Goal: Information Seeking & Learning: Learn about a topic

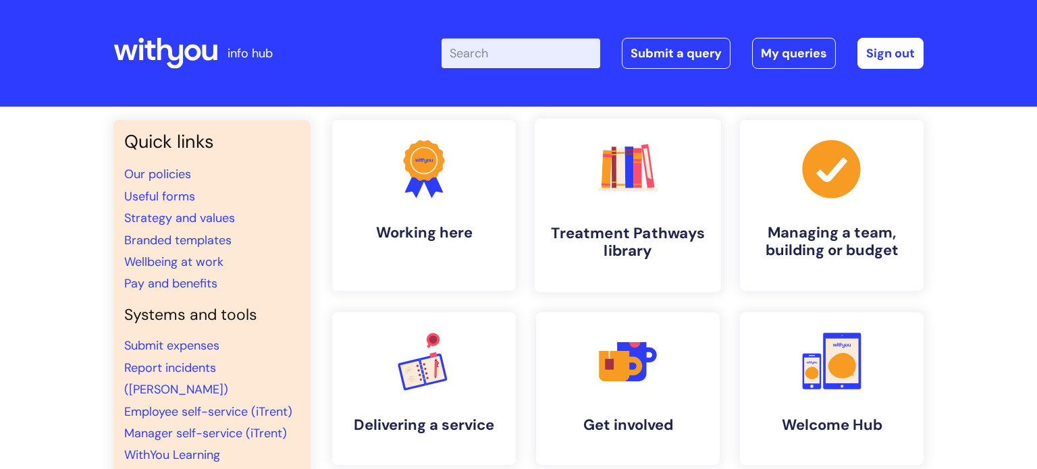
click at [612, 198] on icon ".cls-1{fill:#f89b22;}.cls-1,.cls-2,.cls-3,.cls-4,.cls-5,.cls-6,.cls-7{stroke-wi…" at bounding box center [627, 168] width 67 height 67
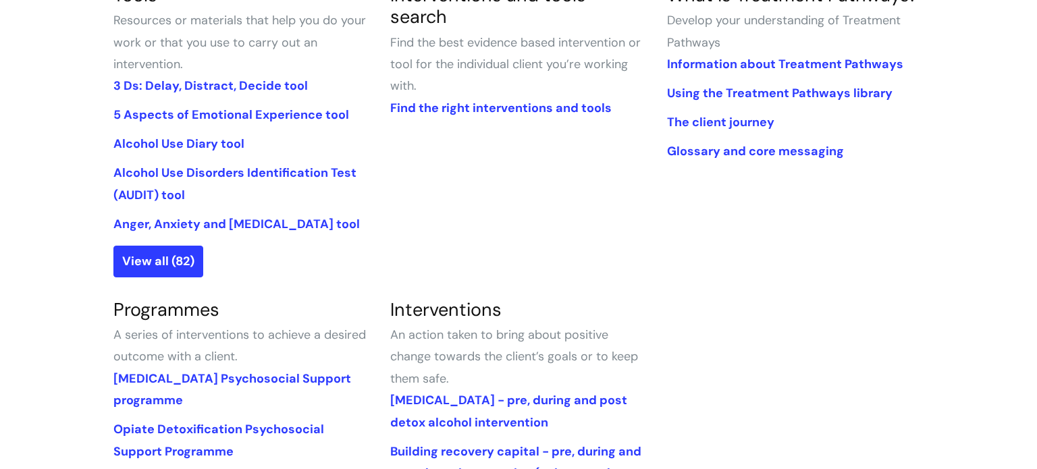
scroll to position [333, 0]
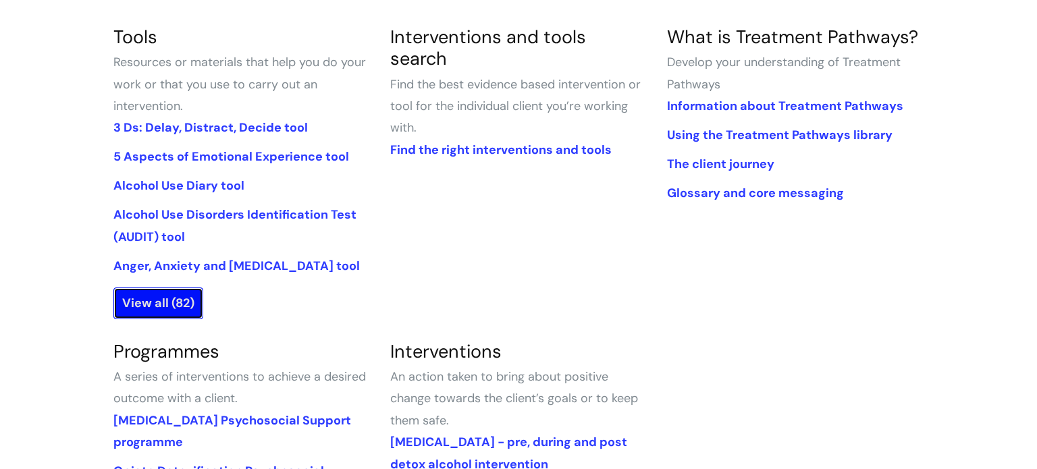
click at [175, 298] on link "View all (82)" at bounding box center [158, 303] width 90 height 31
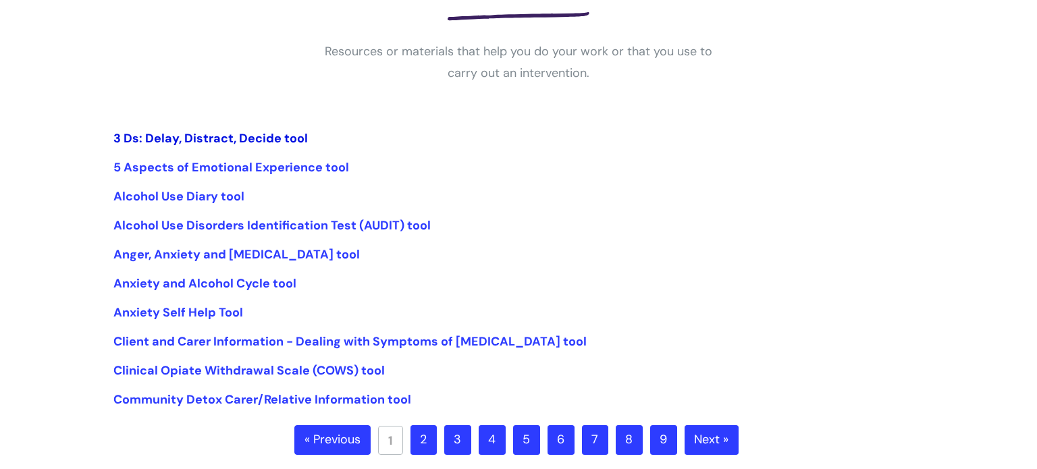
scroll to position [283, 0]
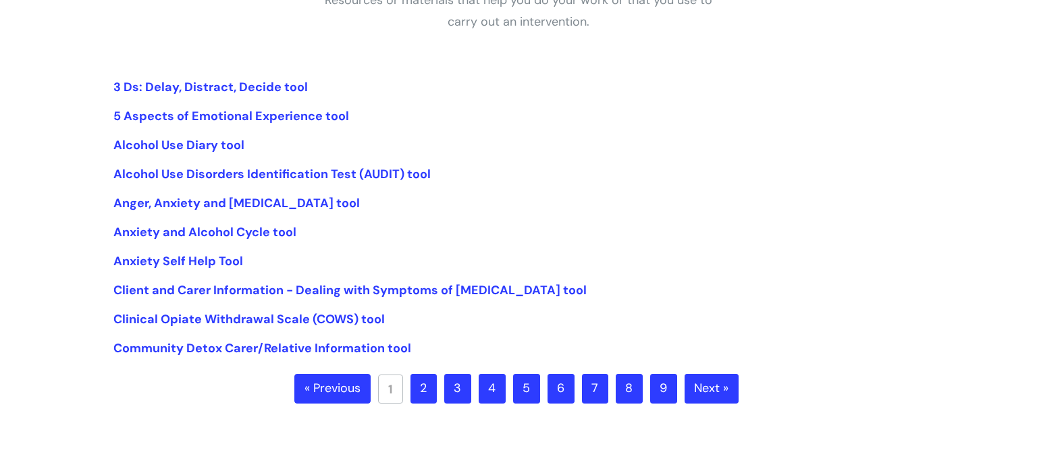
click at [427, 389] on link "2" at bounding box center [423, 389] width 26 height 30
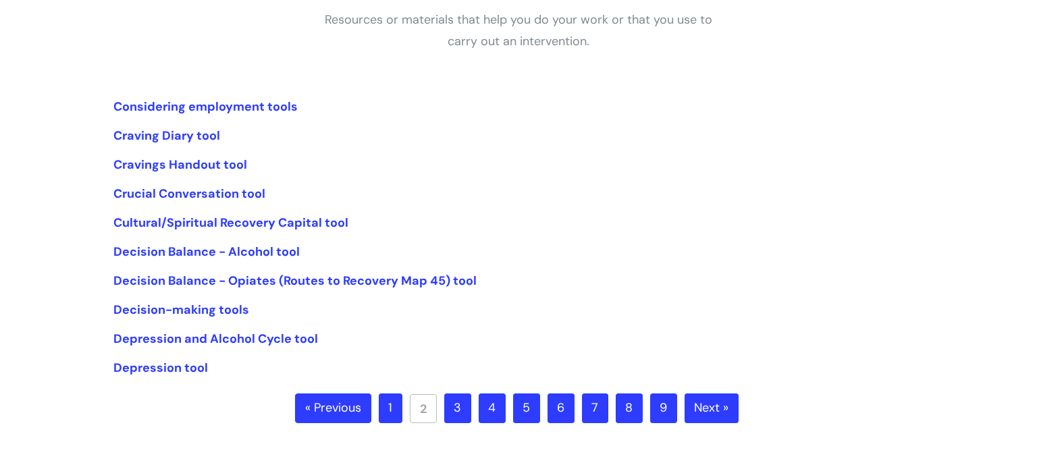
scroll to position [266, 0]
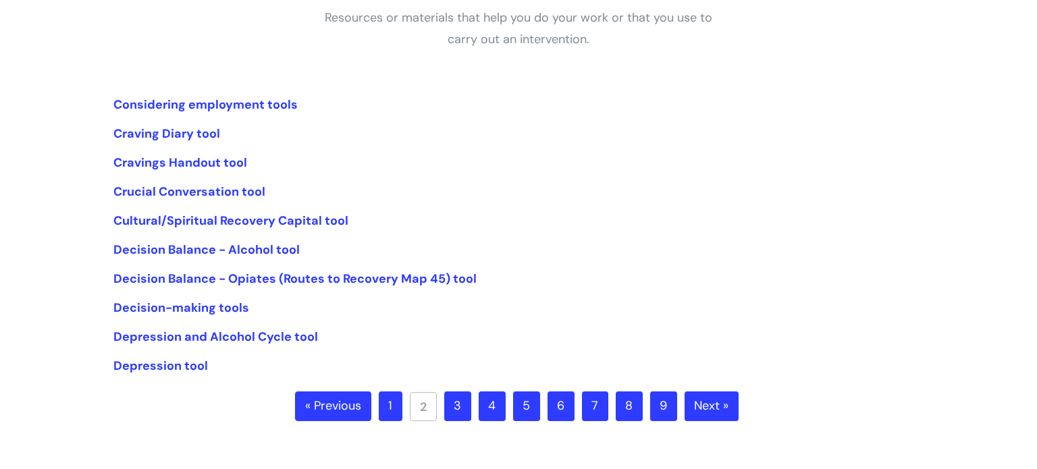
click at [456, 407] on link "3" at bounding box center [457, 406] width 27 height 30
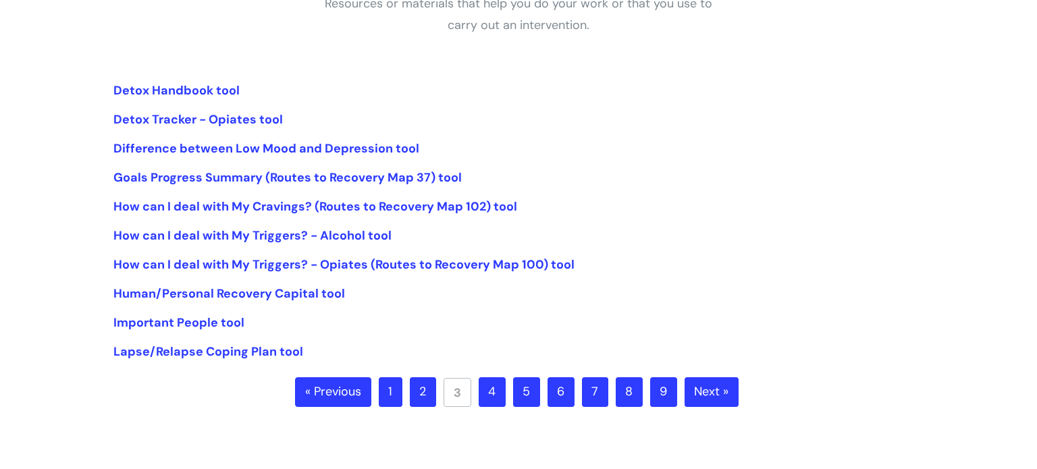
scroll to position [286, 0]
